Goal: Transaction & Acquisition: Purchase product/service

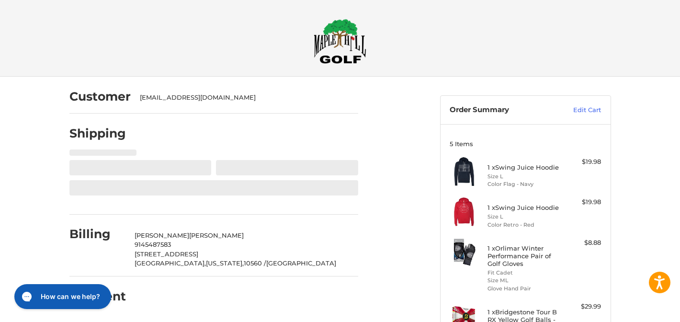
select select "**"
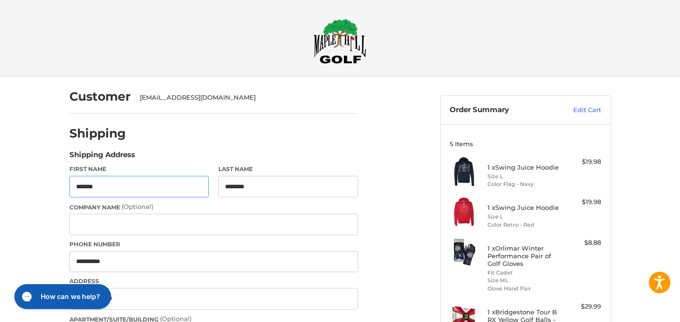
select select "**"
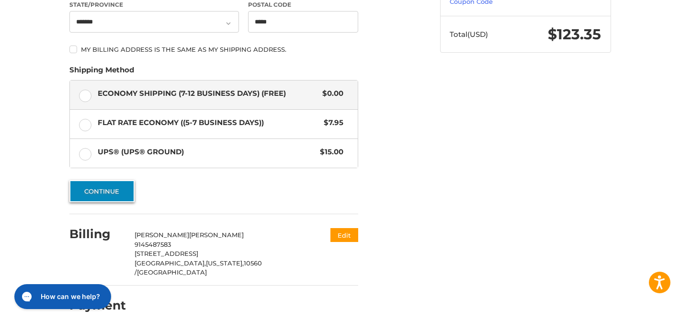
scroll to position [426, 0]
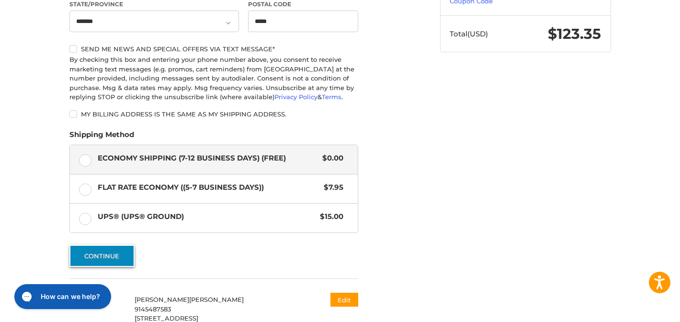
click at [118, 192] on span "Flat Rate Economy ((5-7 Business Days))" at bounding box center [209, 187] width 222 height 11
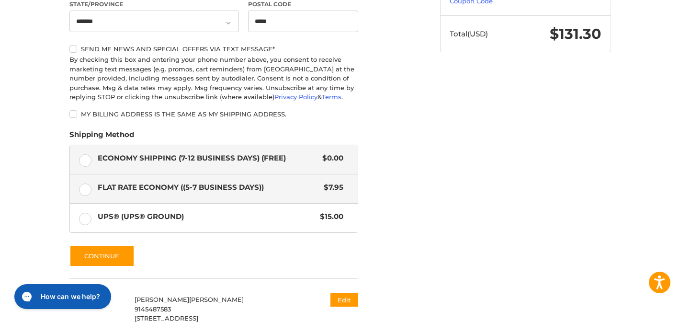
click at [87, 154] on label "Economy Shipping (7-12 Business Days) (Free) $0.00" at bounding box center [214, 159] width 288 height 29
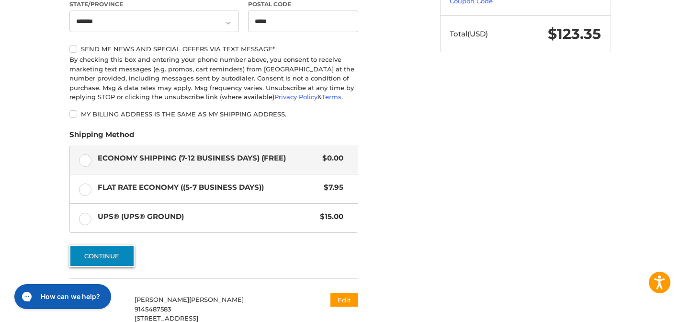
click at [111, 259] on button "Continue" at bounding box center [101, 256] width 65 height 22
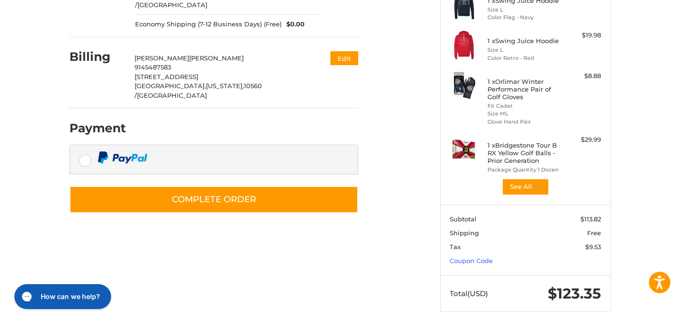
scroll to position [176, 0]
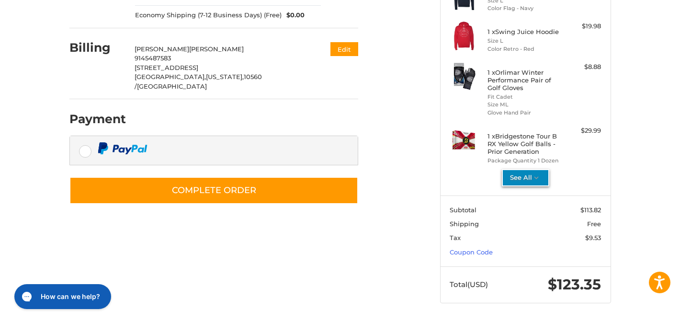
click at [529, 178] on button "See All" at bounding box center [525, 177] width 47 height 17
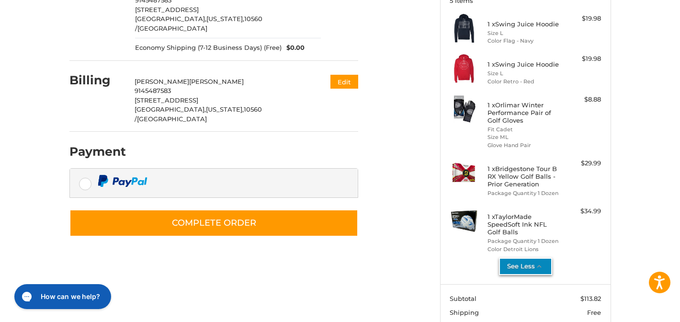
scroll to position [134, 0]
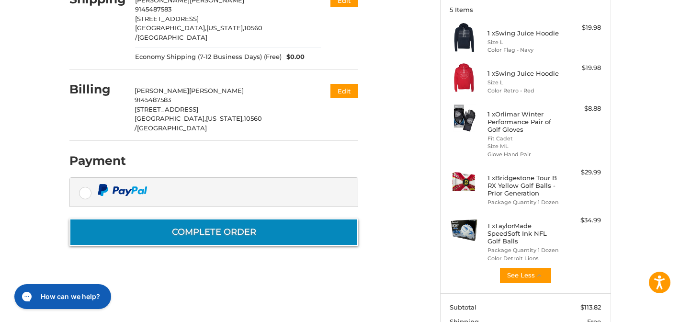
click at [239, 218] on button "Complete order" at bounding box center [213, 231] width 289 height 27
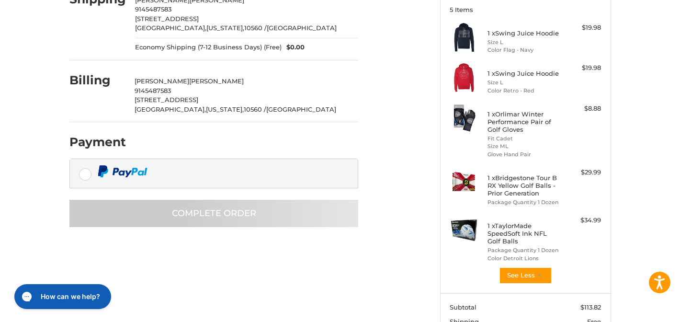
scroll to position [22, 0]
